Goal: Communication & Community: Answer question/provide support

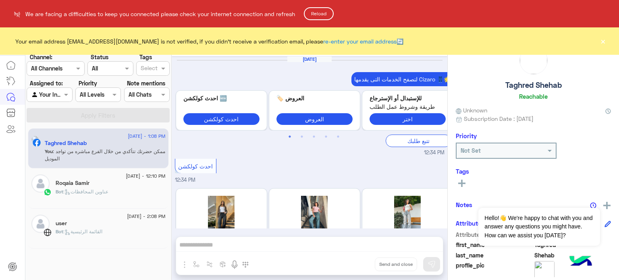
click at [324, 12] on button "Reload" at bounding box center [319, 13] width 30 height 13
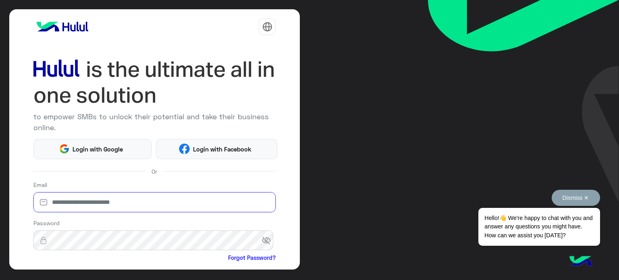
type input "**********"
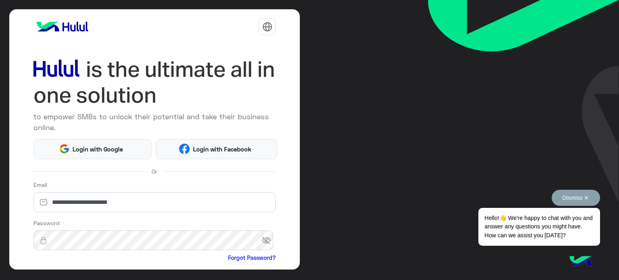
click at [587, 199] on button "Dismiss ✕" at bounding box center [576, 198] width 48 height 16
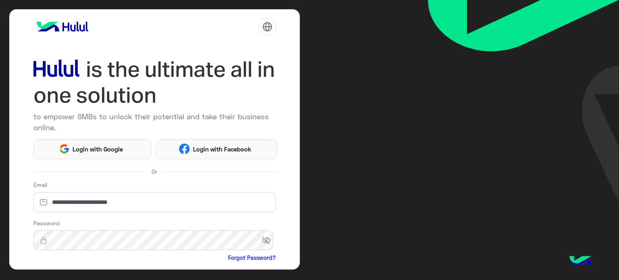
click at [29, 166] on div "**********" at bounding box center [154, 139] width 291 height 260
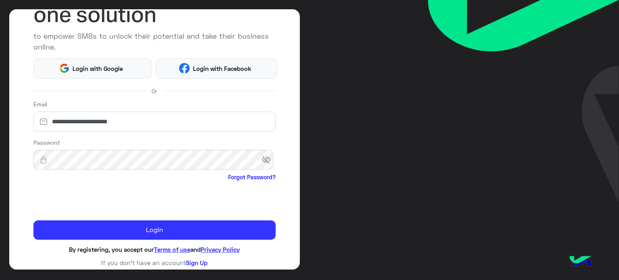
scroll to position [82, 0]
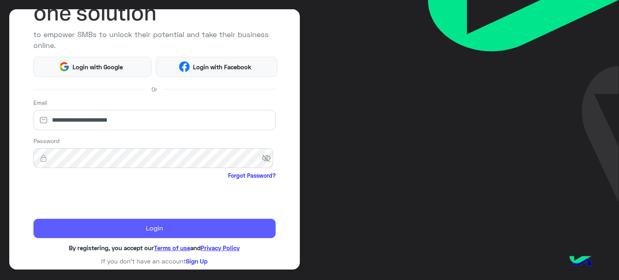
click at [94, 226] on button "Login" at bounding box center [154, 228] width 243 height 19
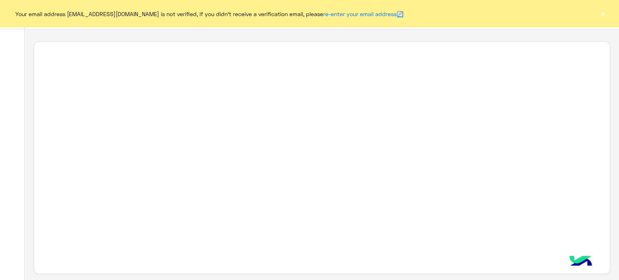
click at [601, 13] on button "×" at bounding box center [603, 14] width 8 height 8
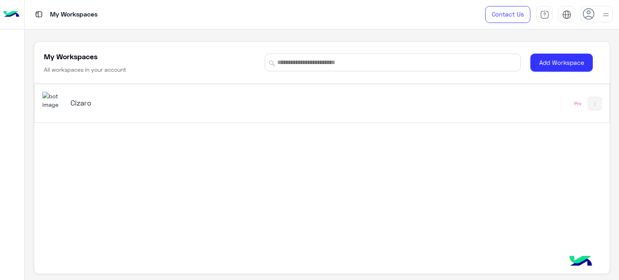
click at [88, 97] on div "Cizaro" at bounding box center [210, 103] width 336 height 23
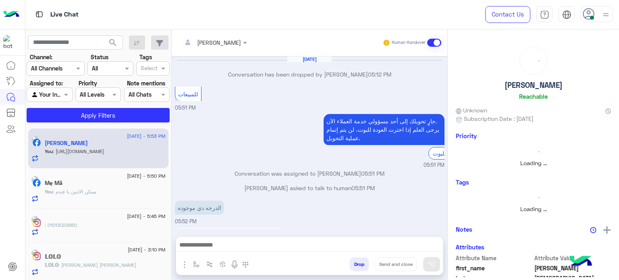
scroll to position [179, 0]
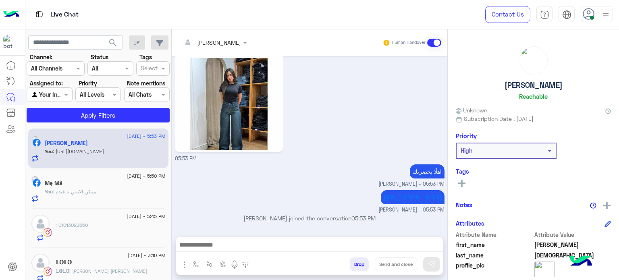
click at [166, 11] on div "Live Chat" at bounding box center [223, 14] width 396 height 29
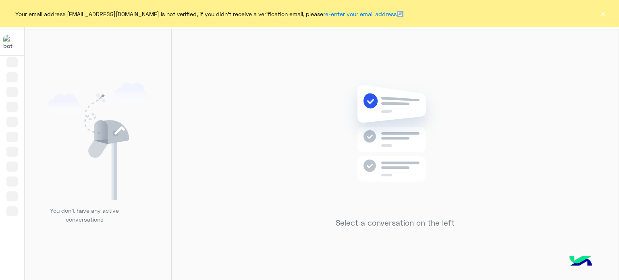
click at [602, 17] on button "×" at bounding box center [603, 14] width 8 height 8
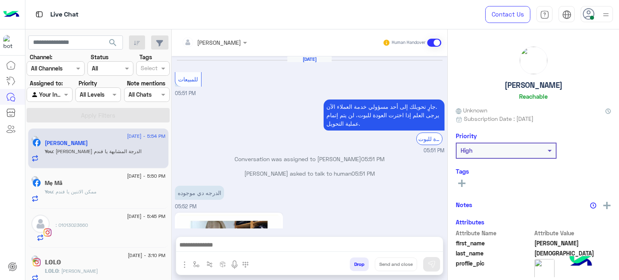
scroll to position [188, 0]
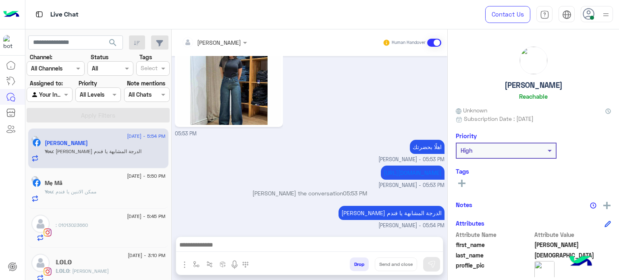
click at [359, 259] on button "Drop" at bounding box center [359, 265] width 19 height 14
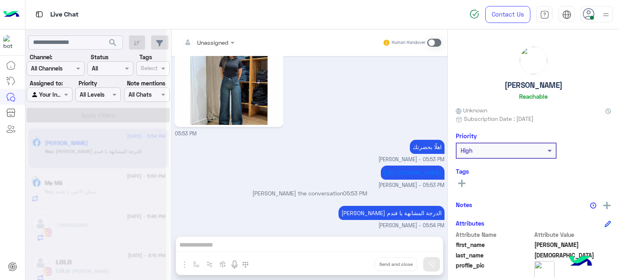
scroll to position [203, 0]
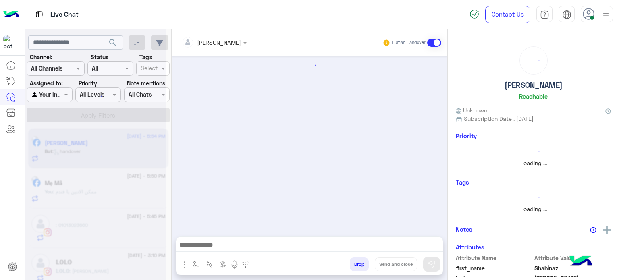
scroll to position [268, 0]
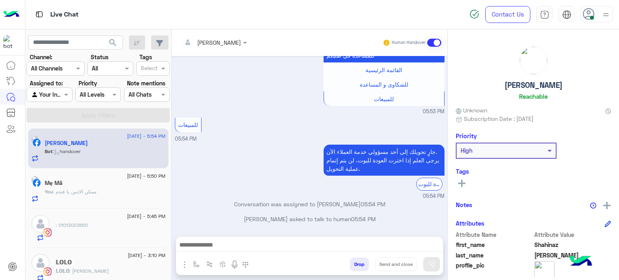
click at [121, 183] on div "Mę Mã" at bounding box center [105, 184] width 121 height 8
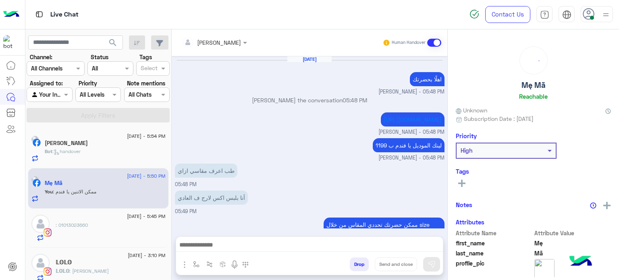
scroll to position [142, 0]
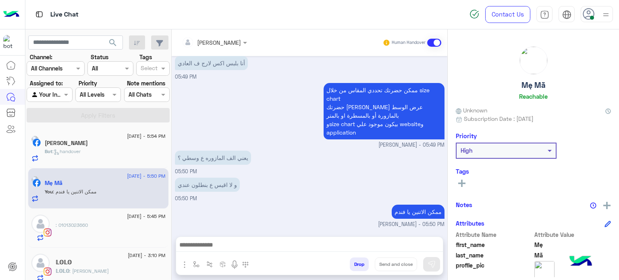
click at [363, 263] on button "Drop" at bounding box center [359, 265] width 19 height 14
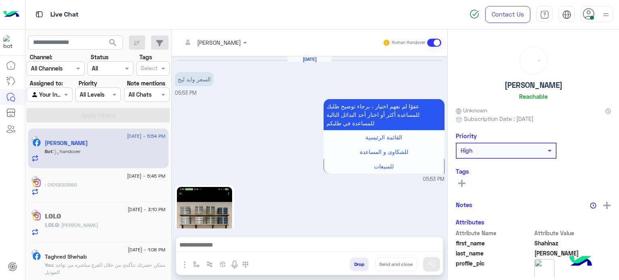
scroll to position [268, 0]
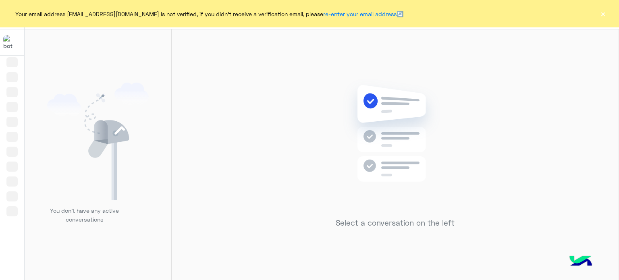
click at [606, 13] on button "×" at bounding box center [603, 14] width 8 height 8
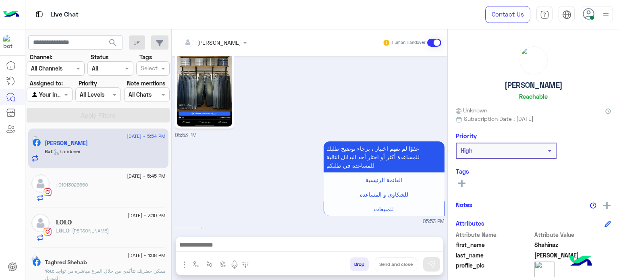
scroll to position [268, 0]
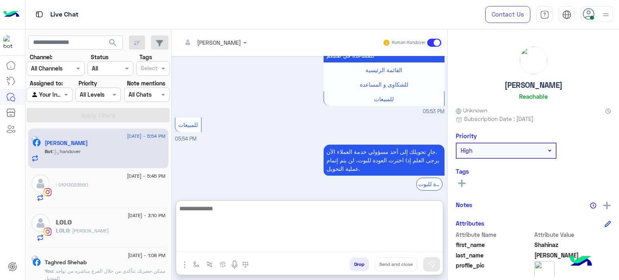
click at [305, 247] on textarea at bounding box center [309, 228] width 267 height 48
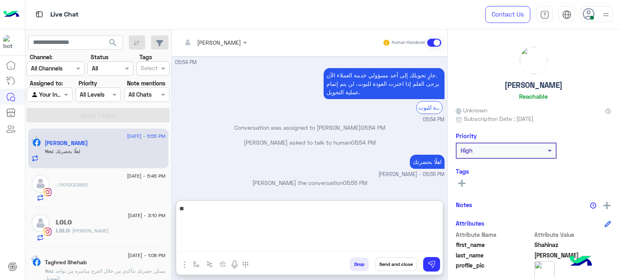
type textarea "*"
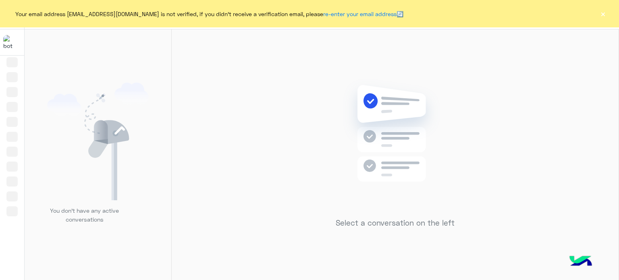
click at [602, 19] on div "Your email address [EMAIL_ADDRESS][DOMAIN_NAME] is not verified, if you didn't …" at bounding box center [309, 13] width 619 height 27
click at [602, 16] on button "×" at bounding box center [603, 14] width 8 height 8
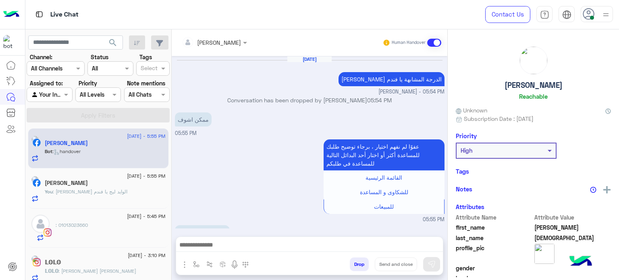
scroll to position [221, 0]
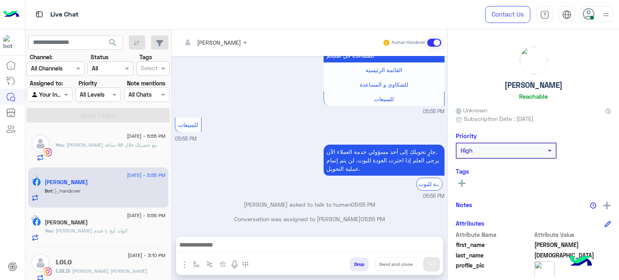
click at [124, 151] on div "You : هيم التواصل مع حضرتك خلال 48 ساعة" at bounding box center [111, 151] width 110 height 20
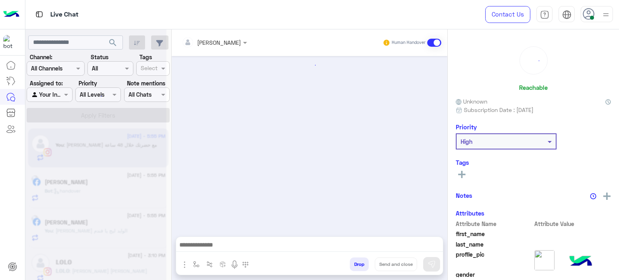
scroll to position [227, 0]
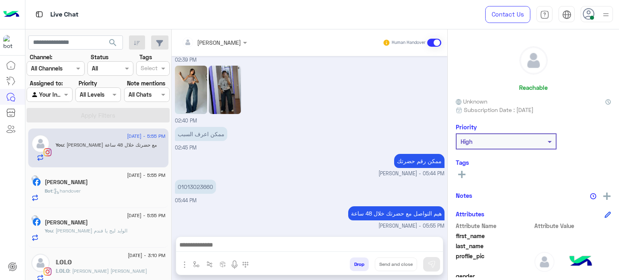
click at [359, 266] on button "Drop" at bounding box center [359, 265] width 19 height 14
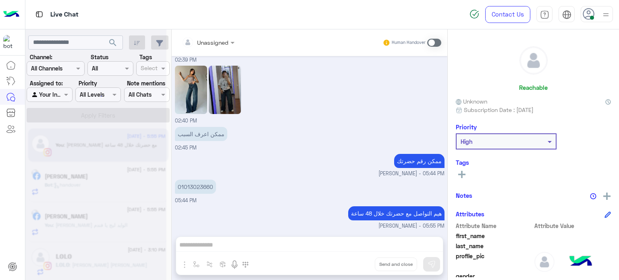
scroll to position [242, 0]
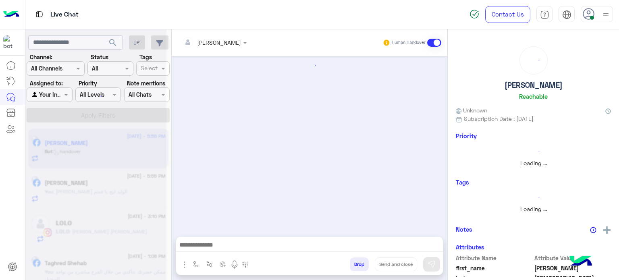
scroll to position [221, 0]
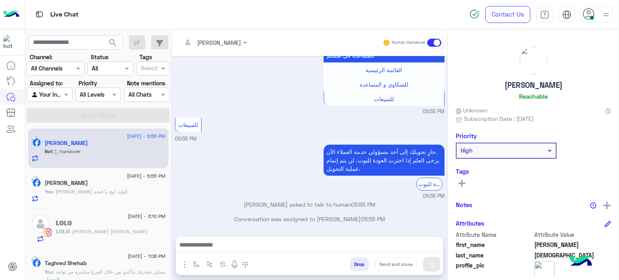
click at [119, 184] on div "Shahinaz Mohamed" at bounding box center [105, 184] width 121 height 8
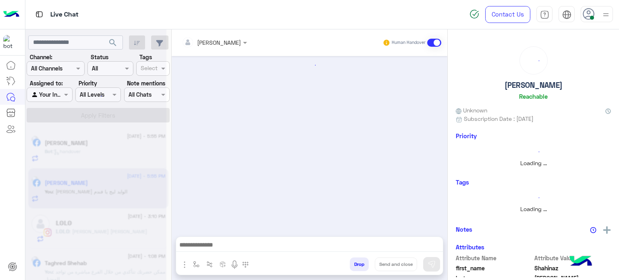
scroll to position [247, 0]
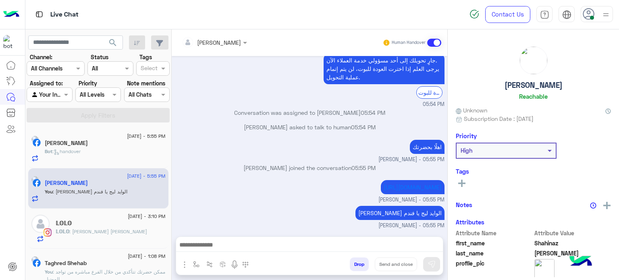
click at [360, 264] on button "Drop" at bounding box center [359, 265] width 19 height 14
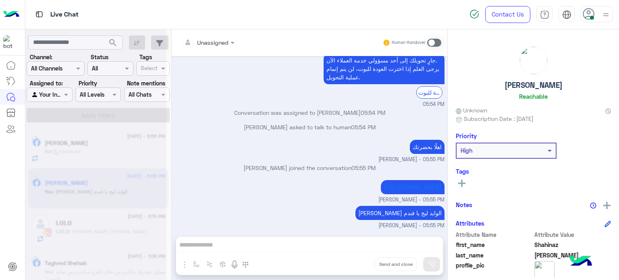
scroll to position [262, 0]
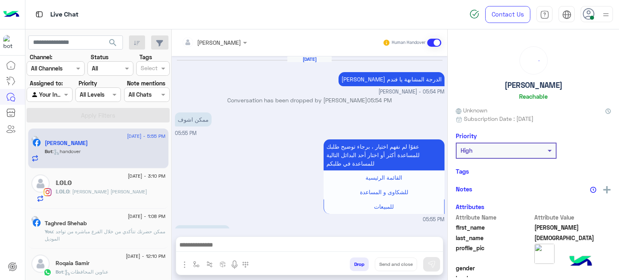
scroll to position [221, 0]
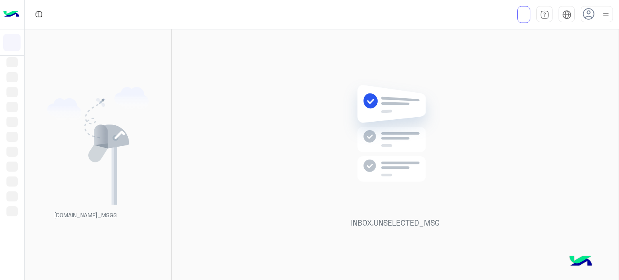
click at [584, 14] on icon at bounding box center [589, 14] width 12 height 12
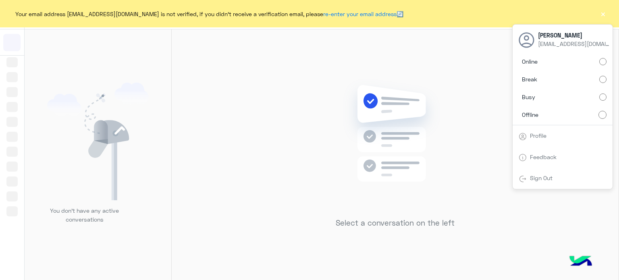
click at [603, 18] on button "×" at bounding box center [603, 14] width 8 height 8
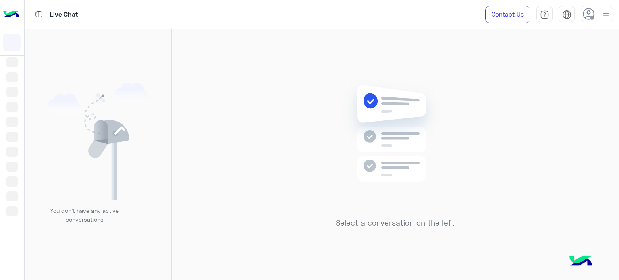
click at [593, 18] on span at bounding box center [592, 18] width 4 height 4
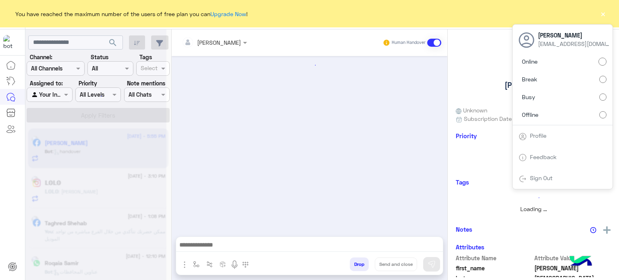
click at [604, 14] on button "×" at bounding box center [603, 14] width 8 height 8
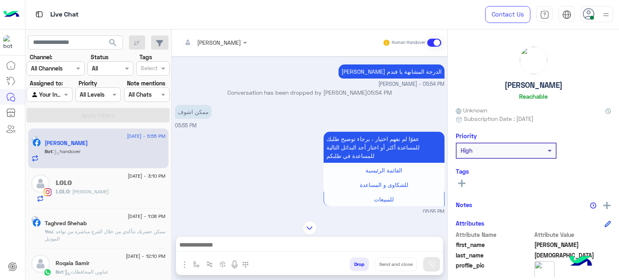
scroll to position [908, 0]
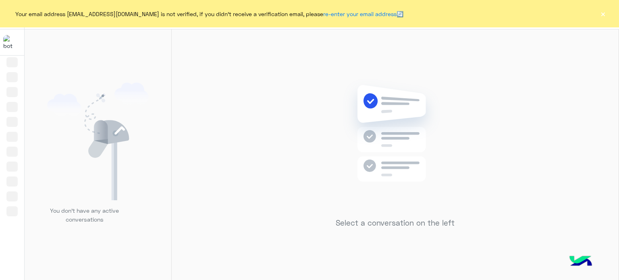
click at [603, 15] on button "×" at bounding box center [603, 14] width 8 height 8
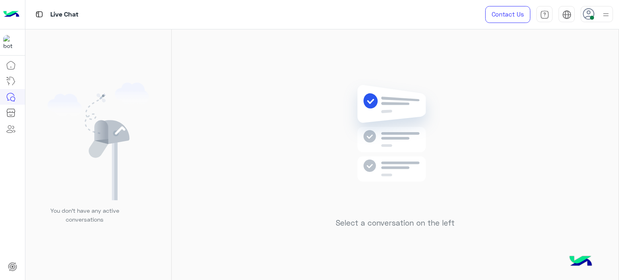
click at [593, 16] on span at bounding box center [592, 18] width 4 height 4
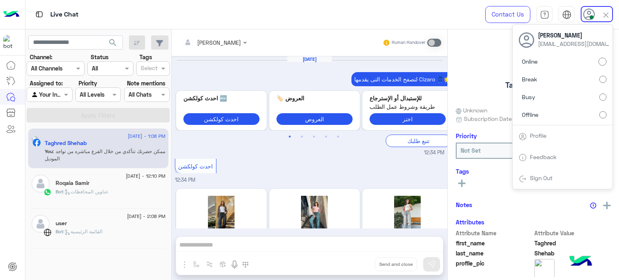
scroll to position [252, 0]
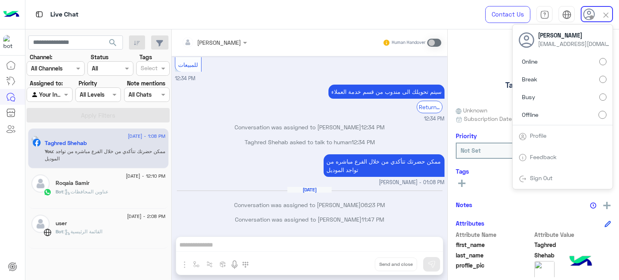
click at [606, 16] on img at bounding box center [605, 14] width 9 height 9
